Goal: Use online tool/utility

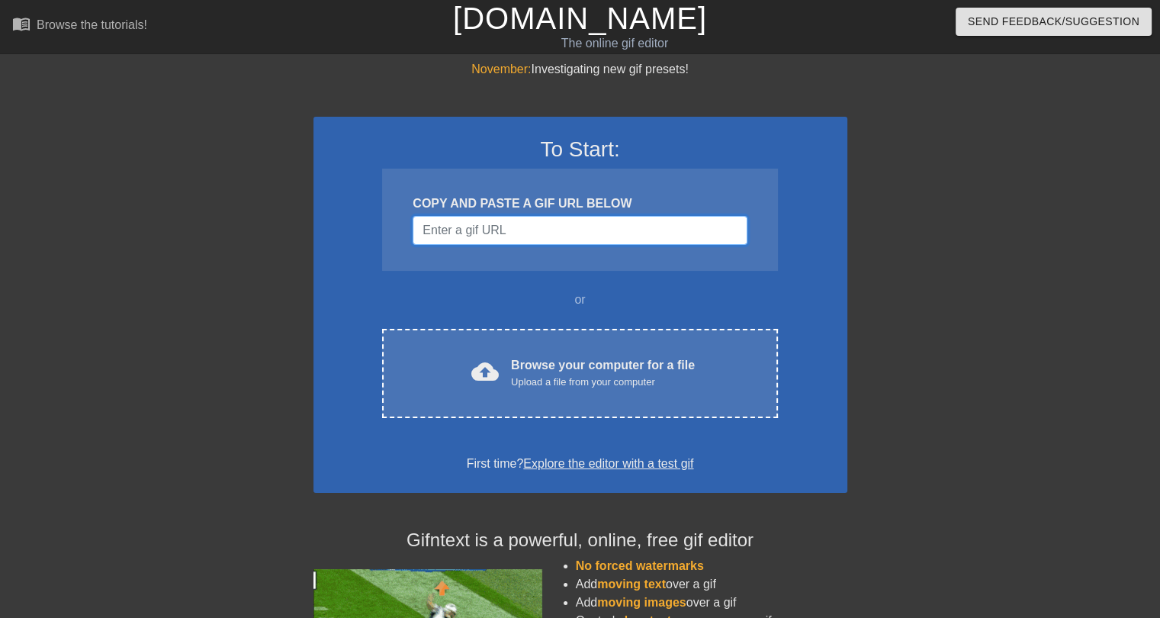
click at [504, 227] on input "Username" at bounding box center [579, 230] width 334 height 29
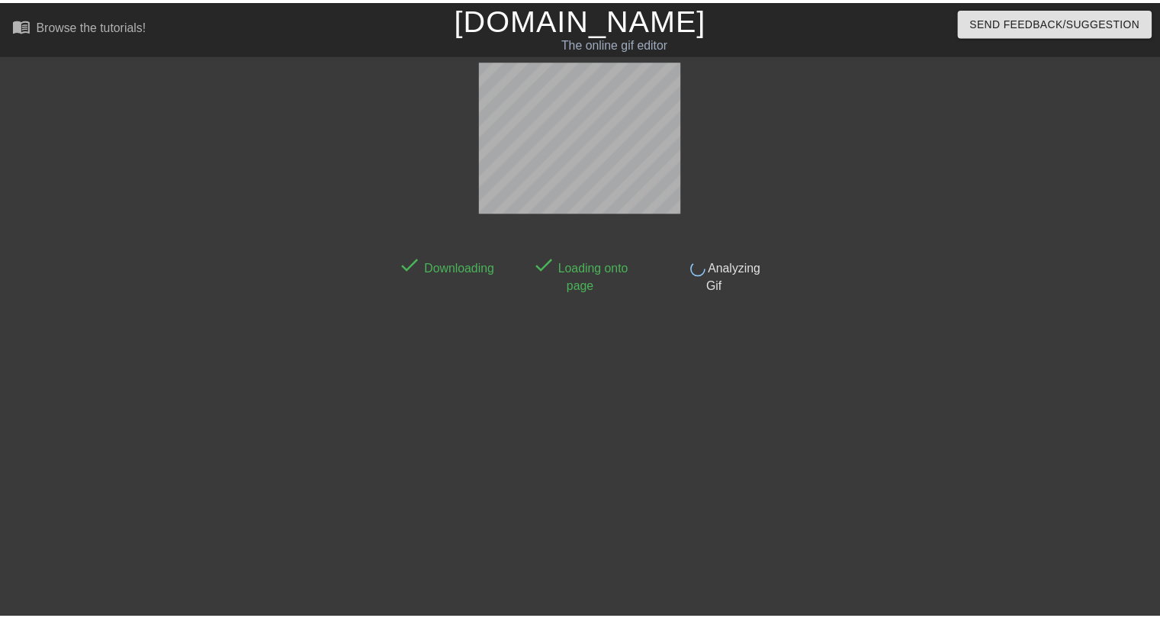
scroll to position [37, 0]
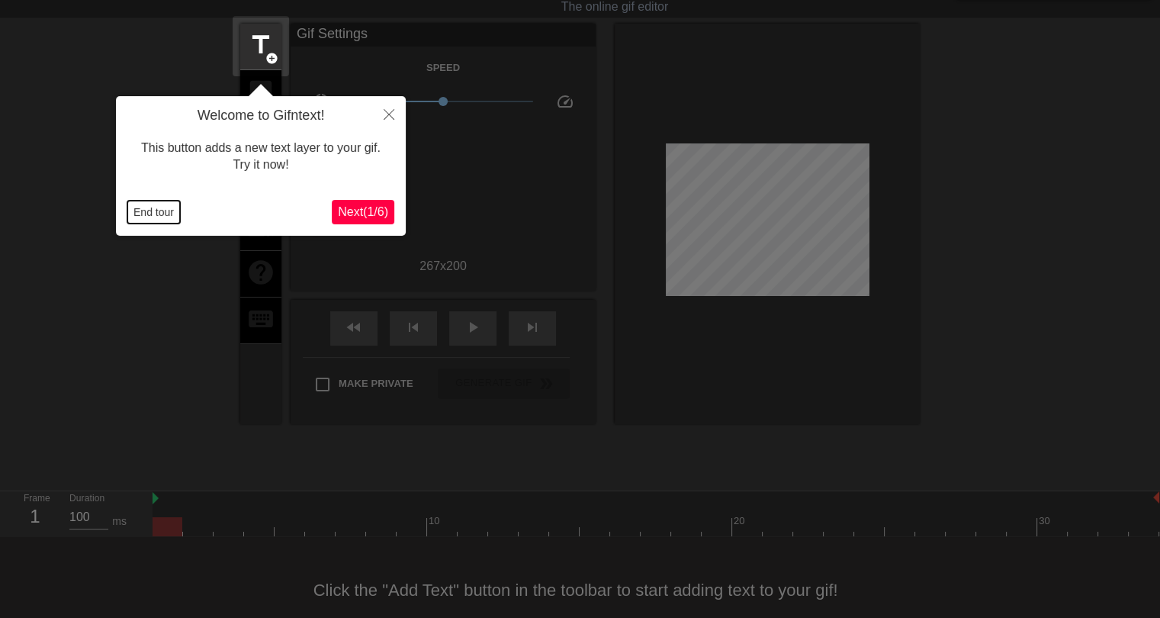
click at [144, 213] on button "End tour" at bounding box center [153, 212] width 53 height 23
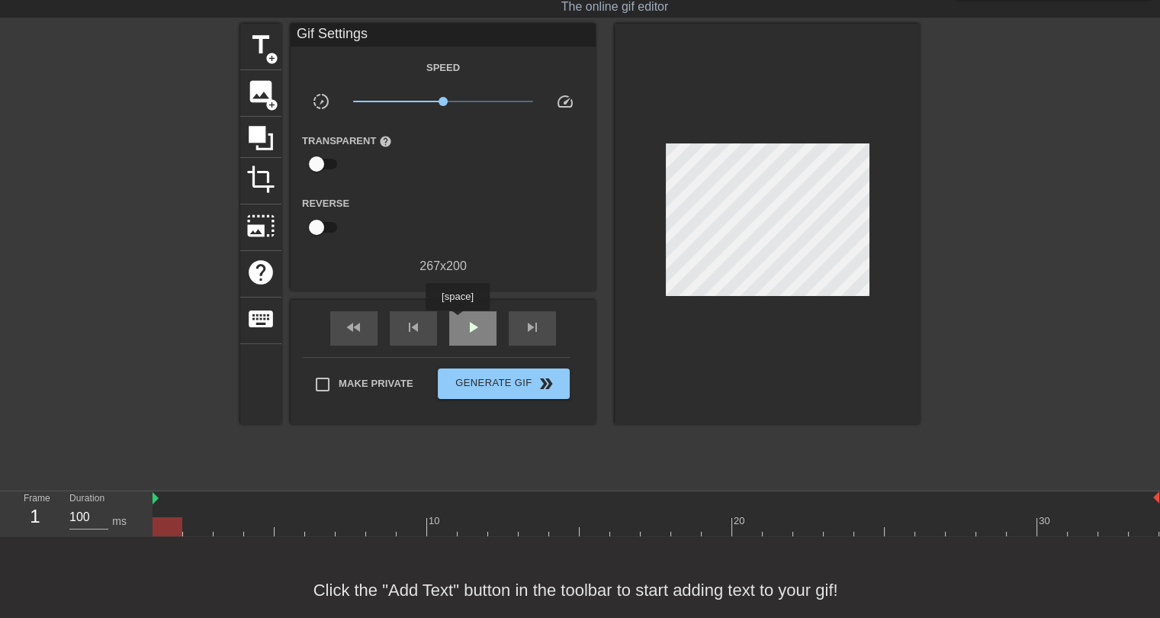
click at [457, 321] on div "play_arrow" at bounding box center [472, 328] width 47 height 34
click at [467, 321] on span "pause" at bounding box center [473, 327] width 18 height 18
click at [435, 97] on span "x0.813" at bounding box center [434, 101] width 9 height 9
click at [467, 322] on span "play_arrow" at bounding box center [473, 327] width 18 height 18
click at [473, 318] on span "pause" at bounding box center [473, 327] width 18 height 18
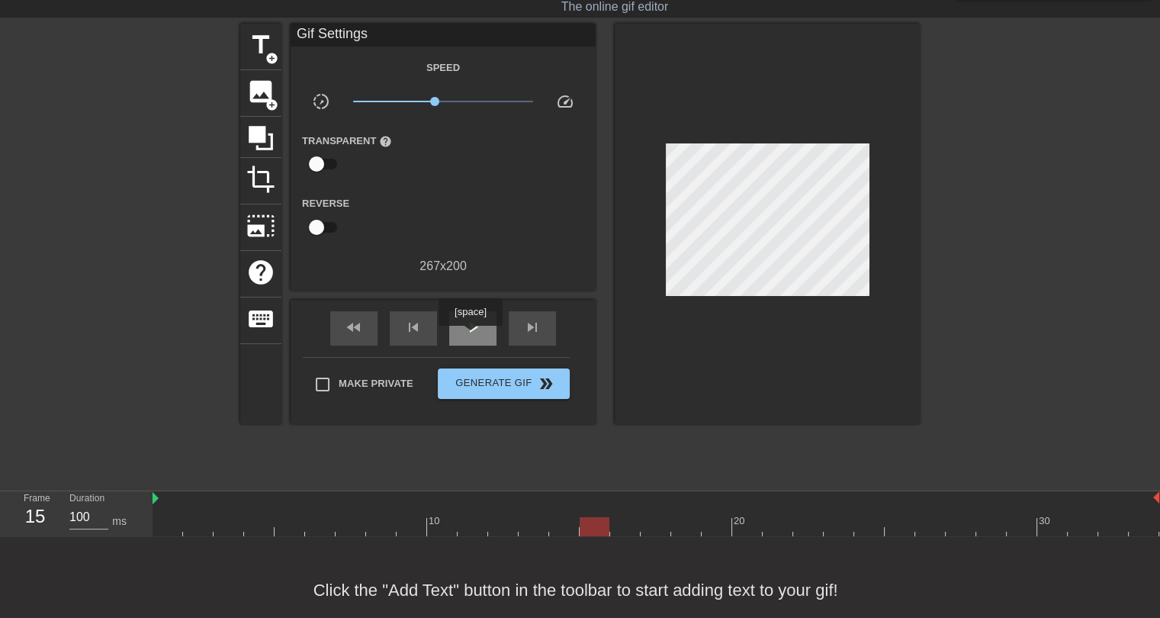
click at [470, 336] on div "play_arrow" at bounding box center [472, 328] width 47 height 34
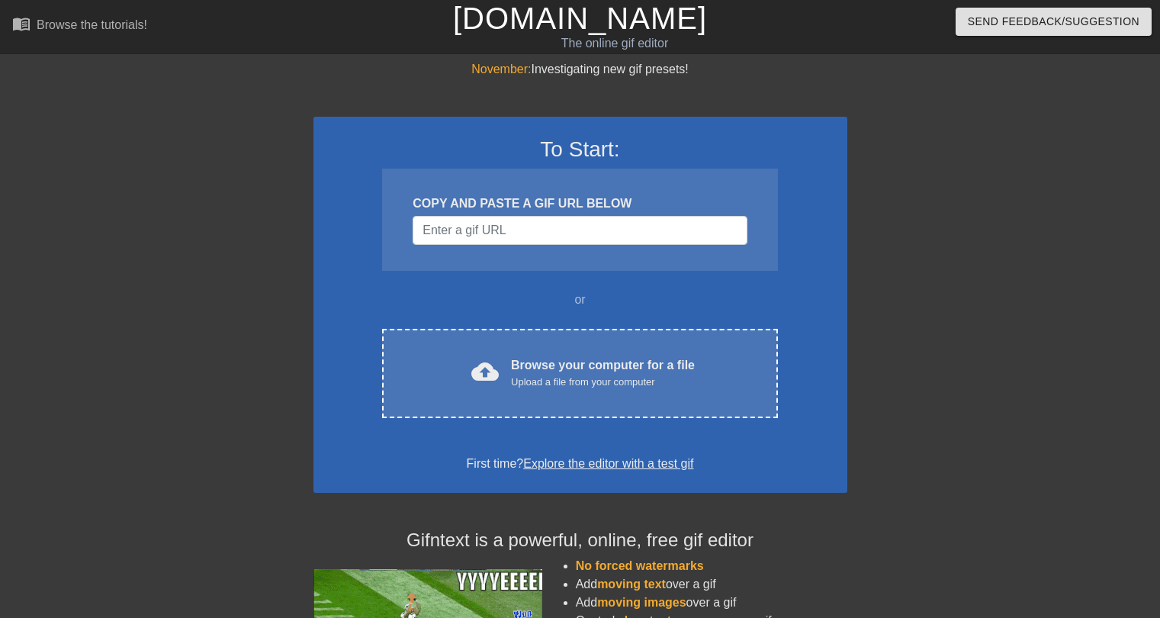
scroll to position [37, 0]
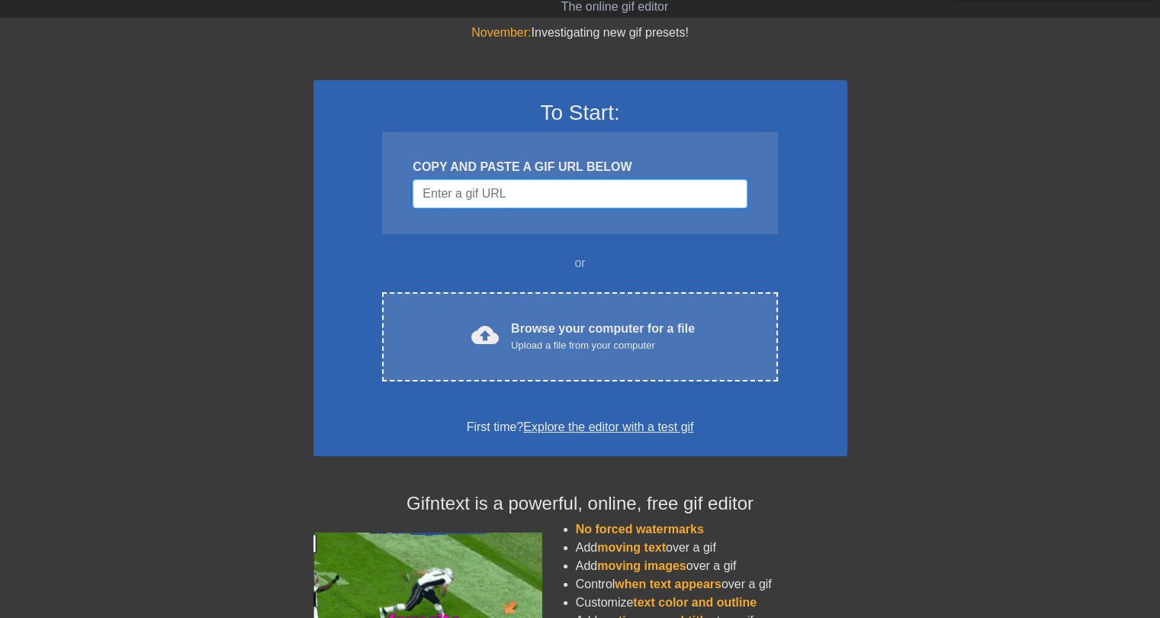
click at [630, 190] on input "Username" at bounding box center [579, 193] width 334 height 29
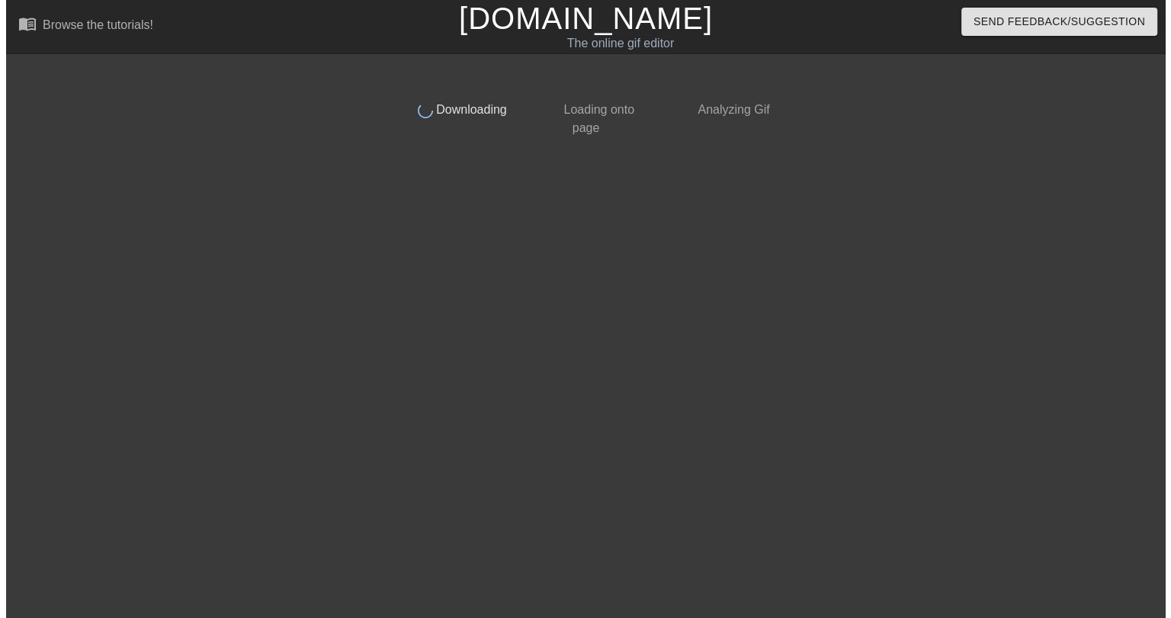
scroll to position [0, 0]
